Goal: Information Seeking & Learning: Get advice/opinions

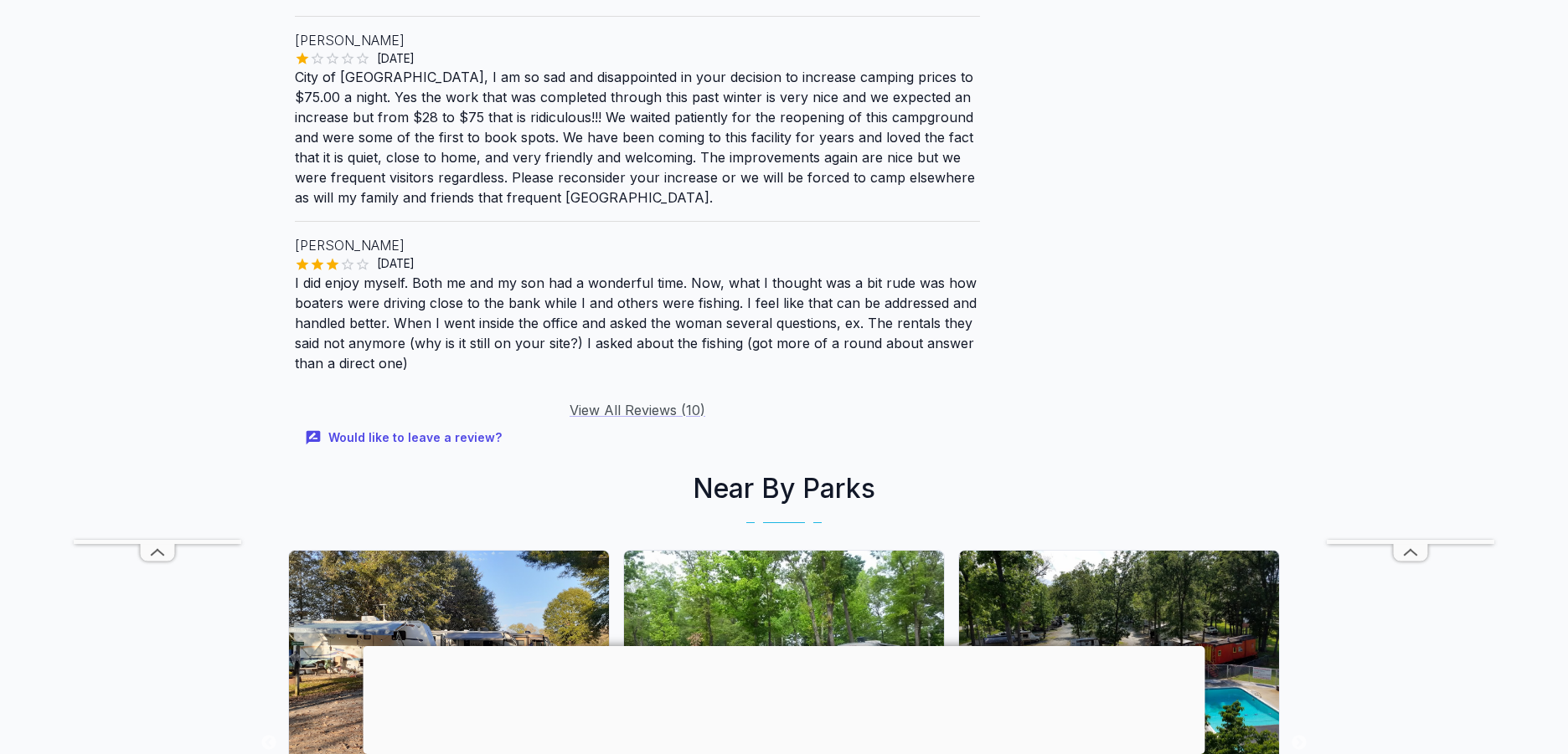
scroll to position [2177, 0]
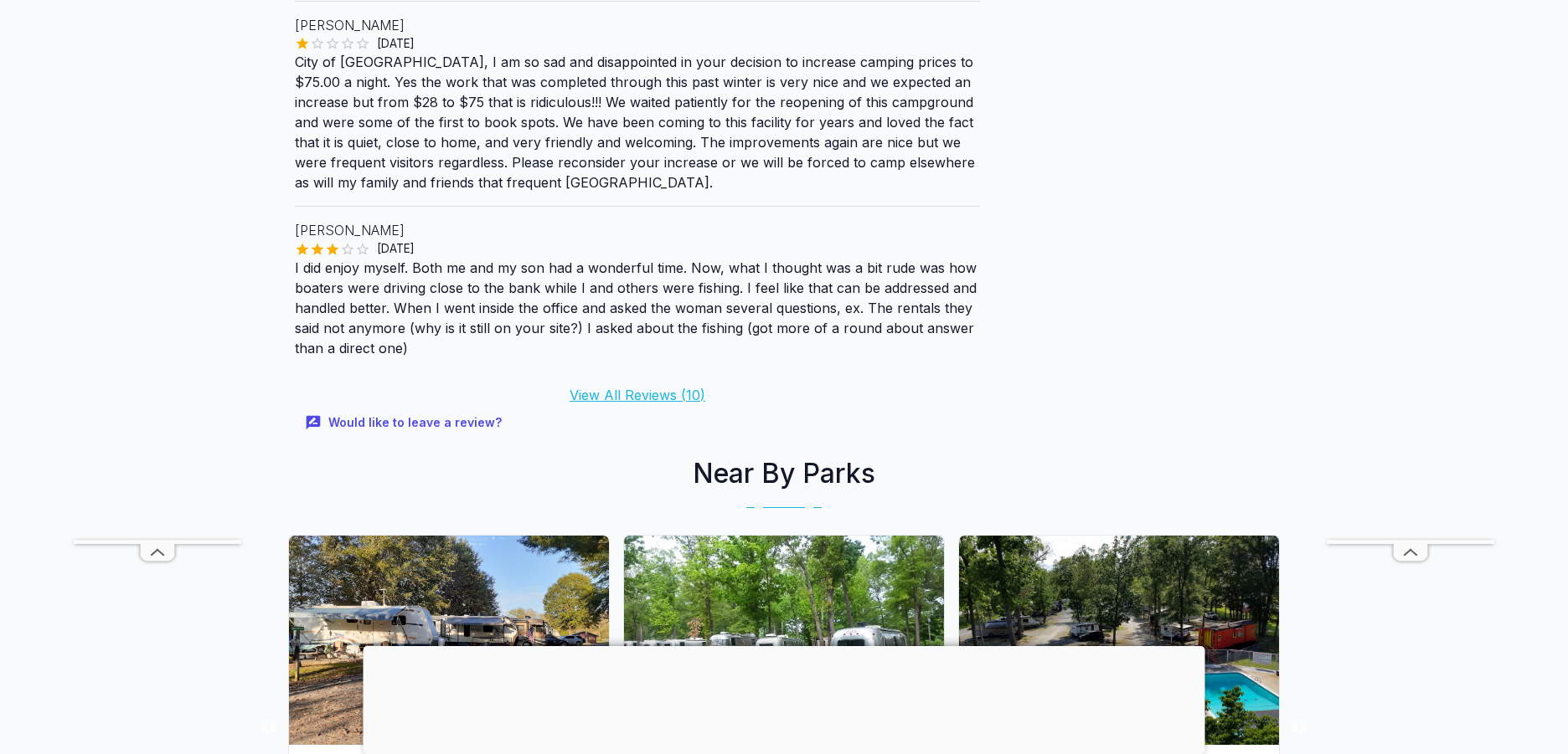
click at [674, 387] on link "View All Reviews ( 10 )" at bounding box center [637, 395] width 136 height 16
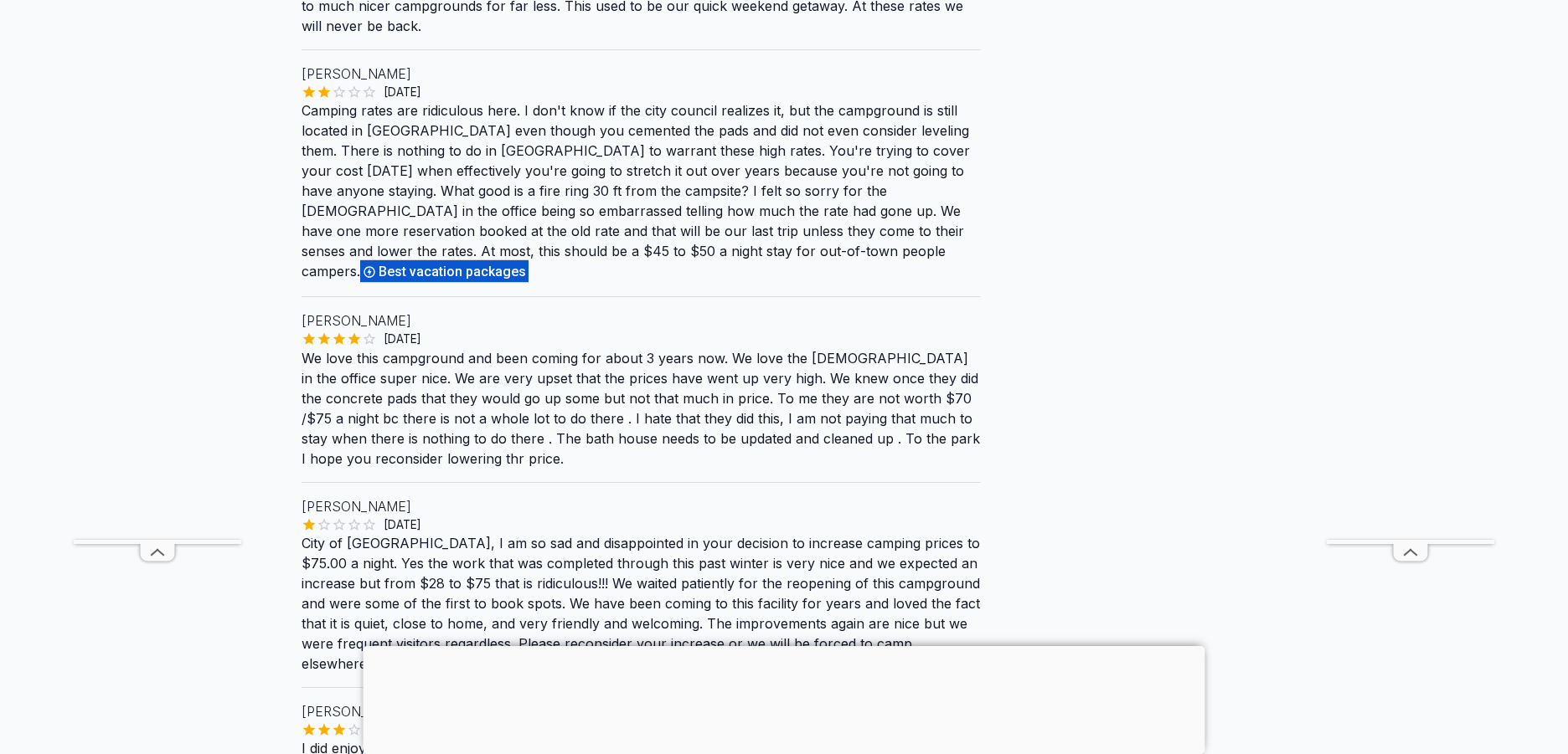
scroll to position [168, 0]
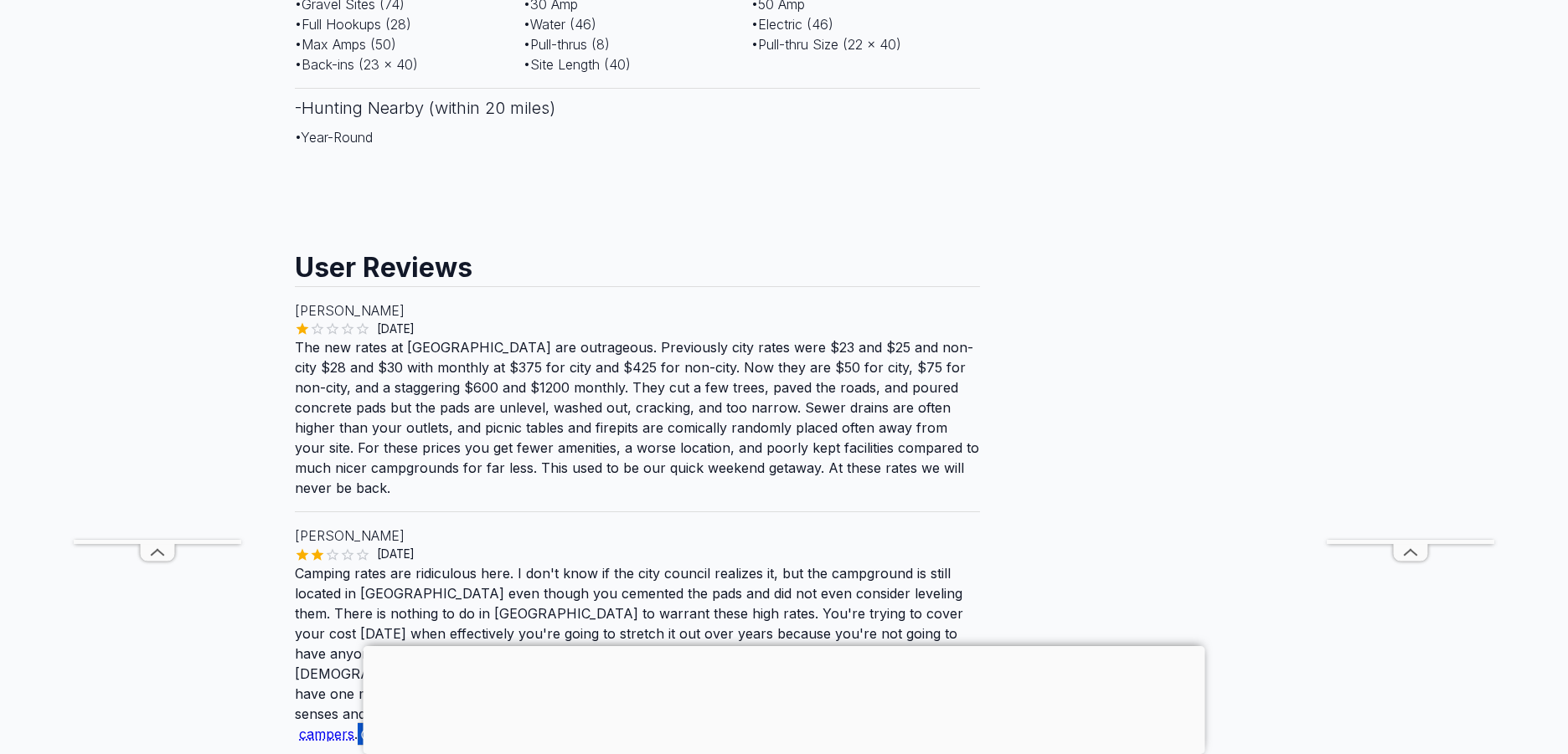
scroll to position [1172, 0]
